Goal: Navigation & Orientation: Find specific page/section

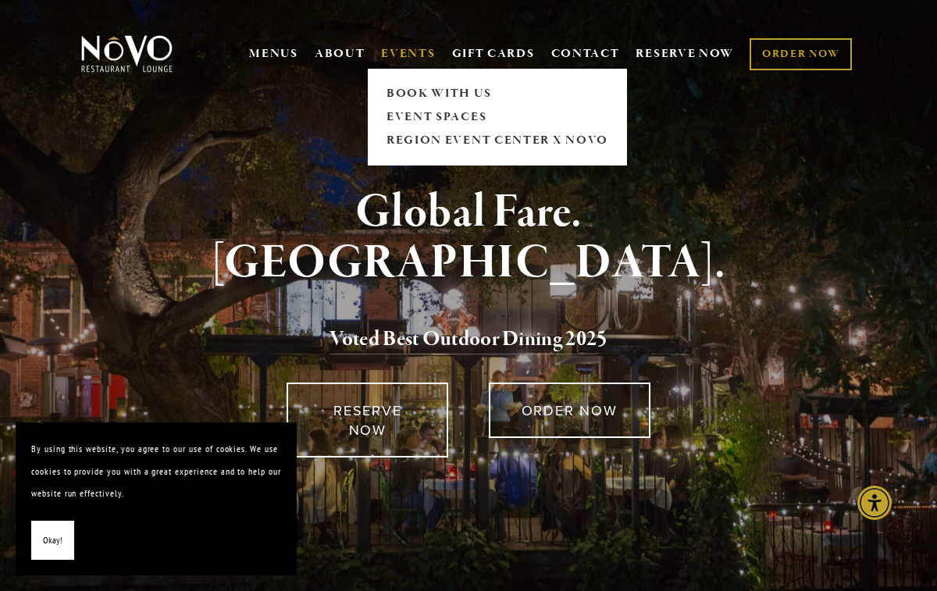
click at [403, 48] on link "EVENTS" at bounding box center [408, 54] width 54 height 16
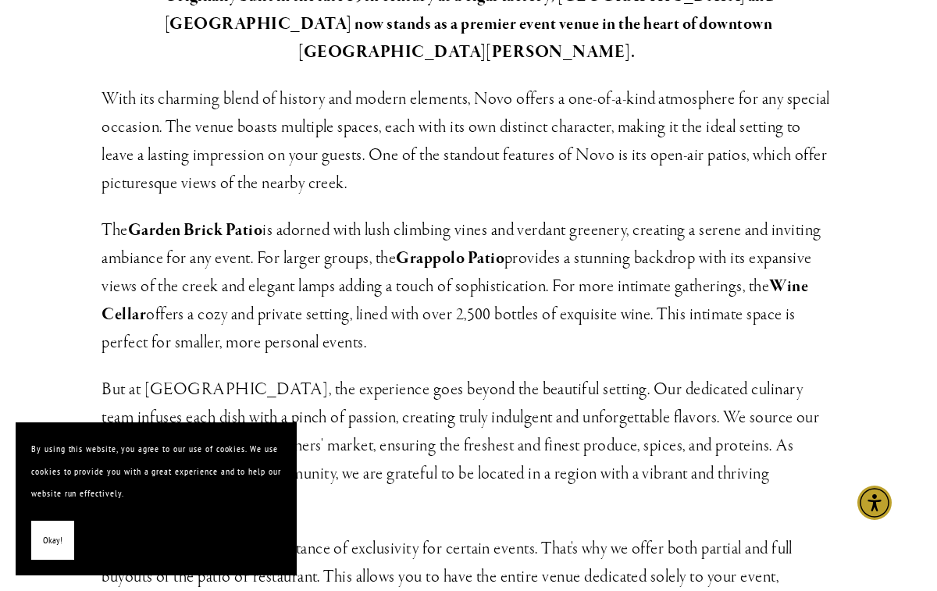
scroll to position [478, 0]
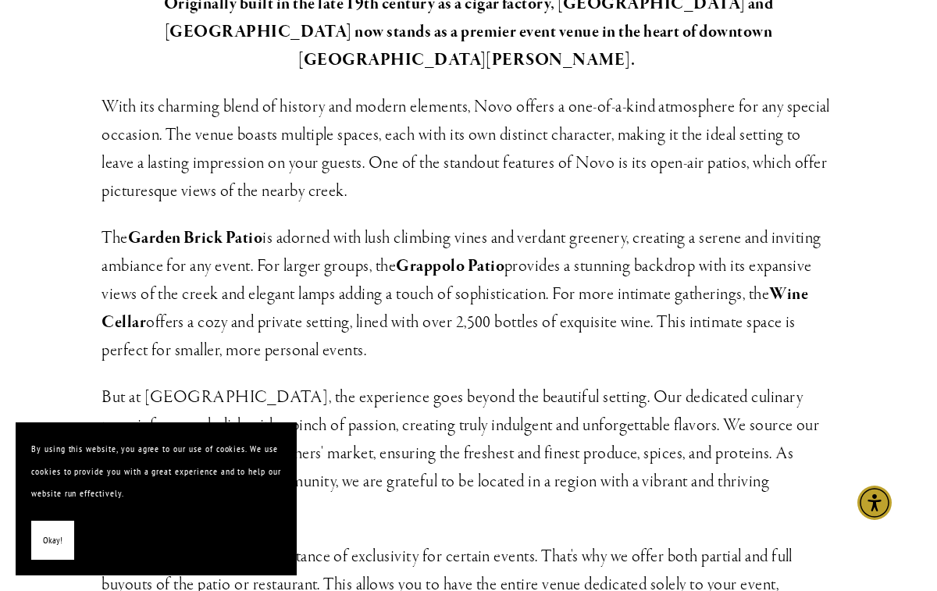
click at [439, 255] on strong "Grappolo Patio" at bounding box center [450, 266] width 109 height 22
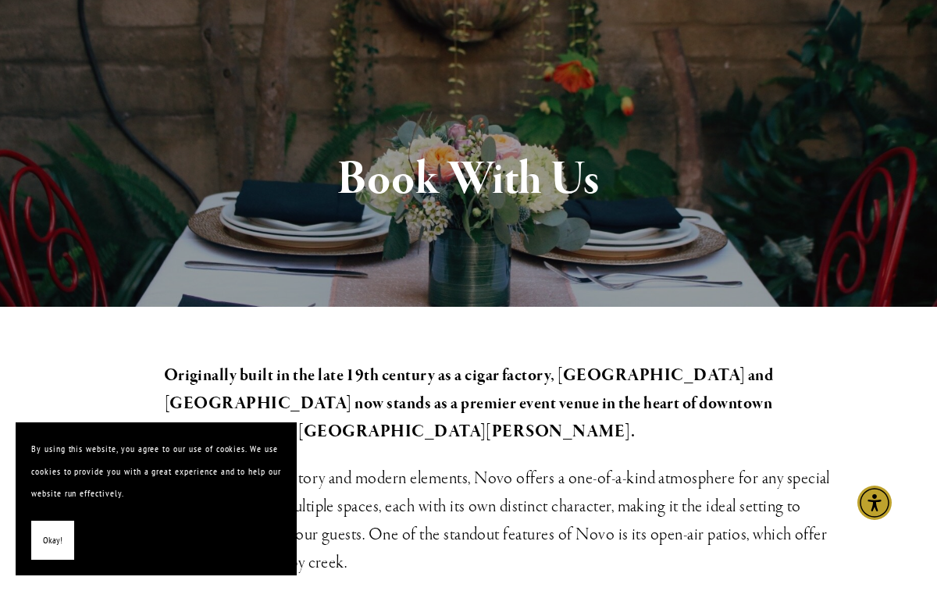
scroll to position [0, 0]
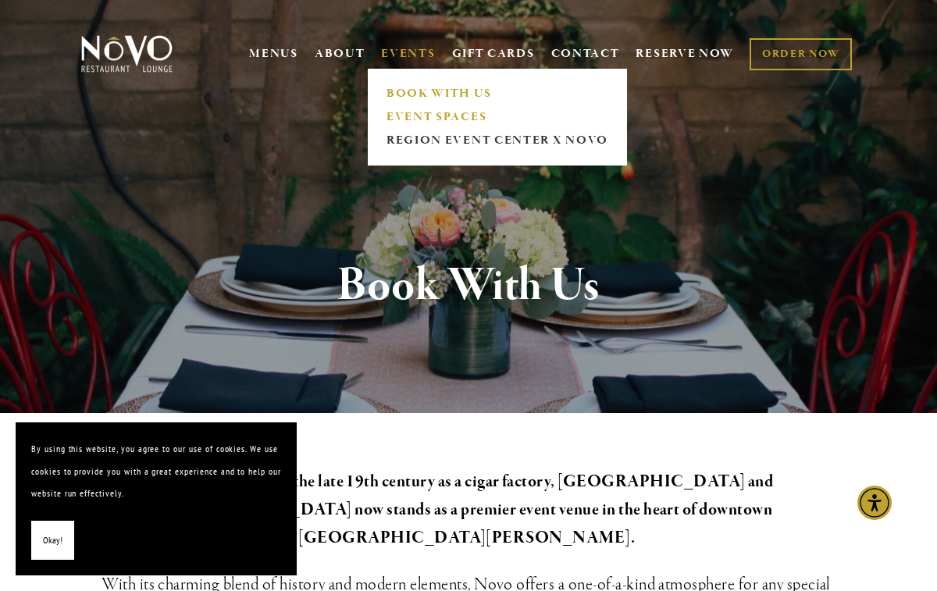
click at [405, 116] on link "EVENT SPACES" at bounding box center [497, 116] width 232 height 23
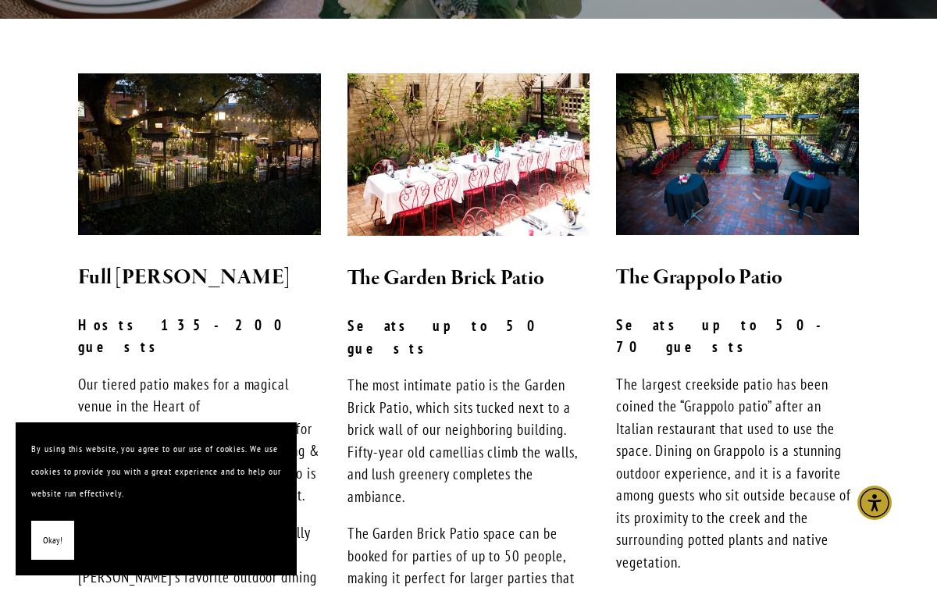
scroll to position [407, 0]
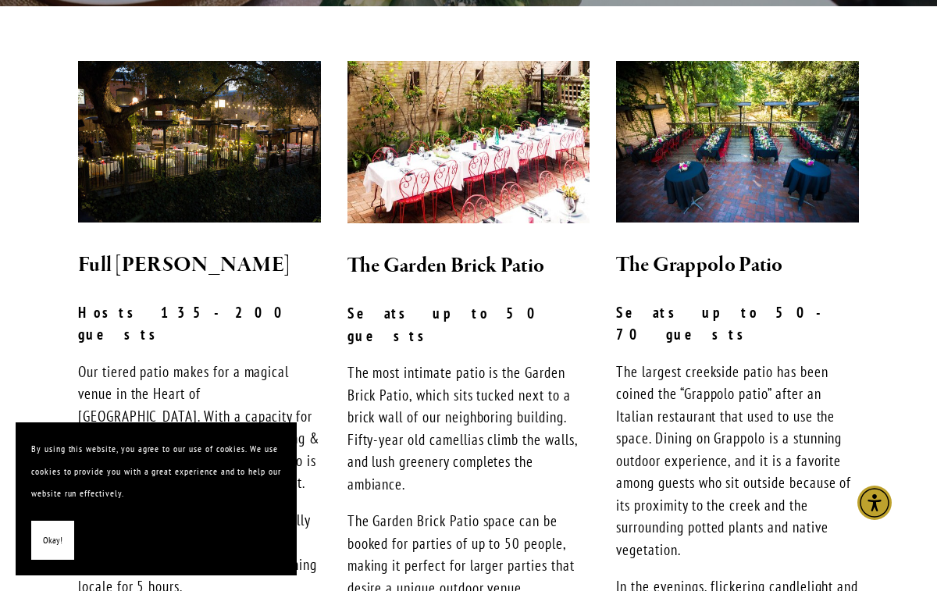
click at [52, 542] on span "Okay!" at bounding box center [53, 541] width 20 height 23
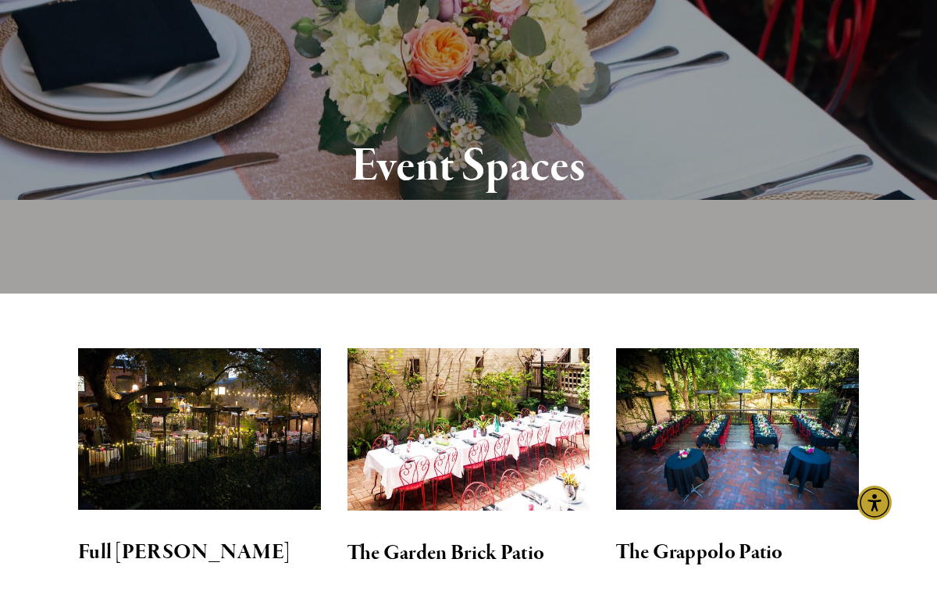
scroll to position [0, 0]
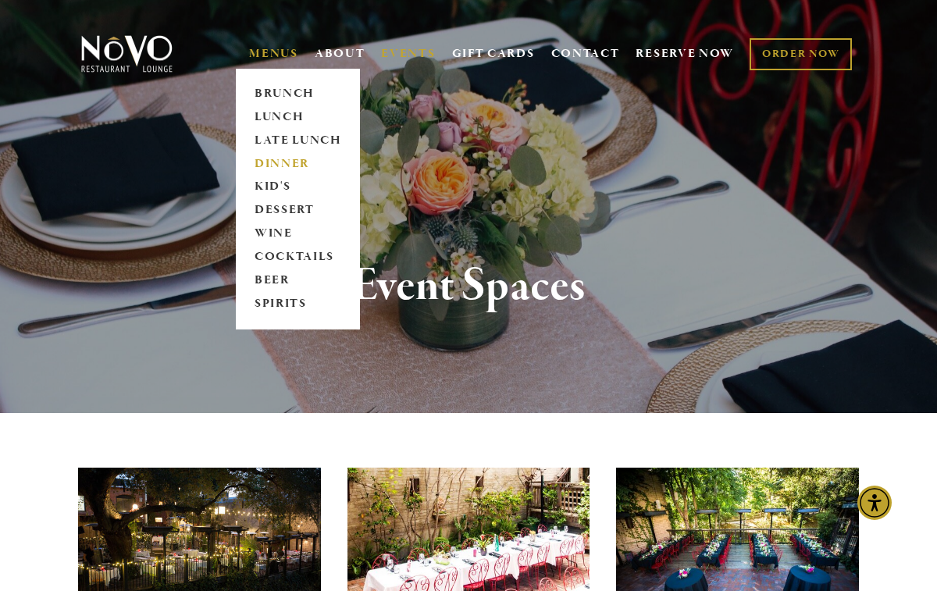
click at [267, 164] on link "DINNER" at bounding box center [298, 163] width 98 height 23
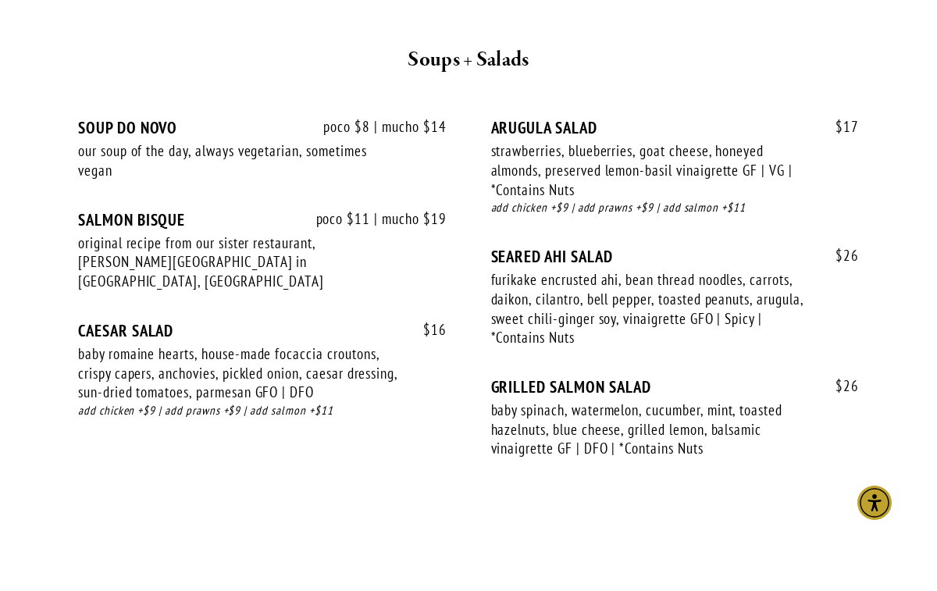
scroll to position [1882, 0]
